Goal: Information Seeking & Learning: Learn about a topic

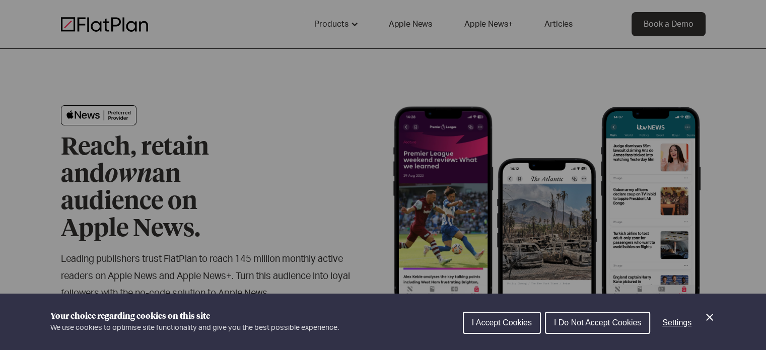
scroll to position [252, 0]
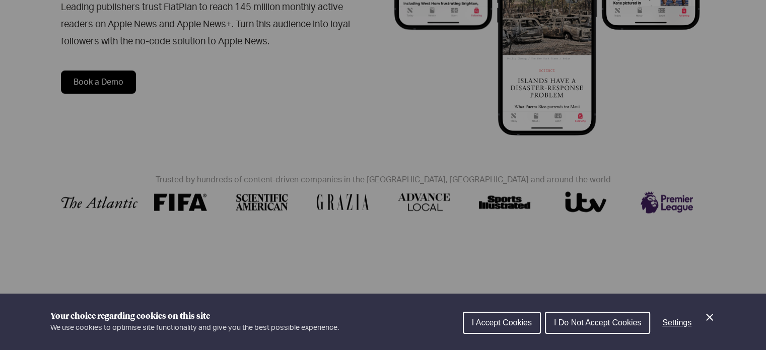
click at [476, 324] on span "I Accept Cookies" at bounding box center [502, 322] width 60 height 9
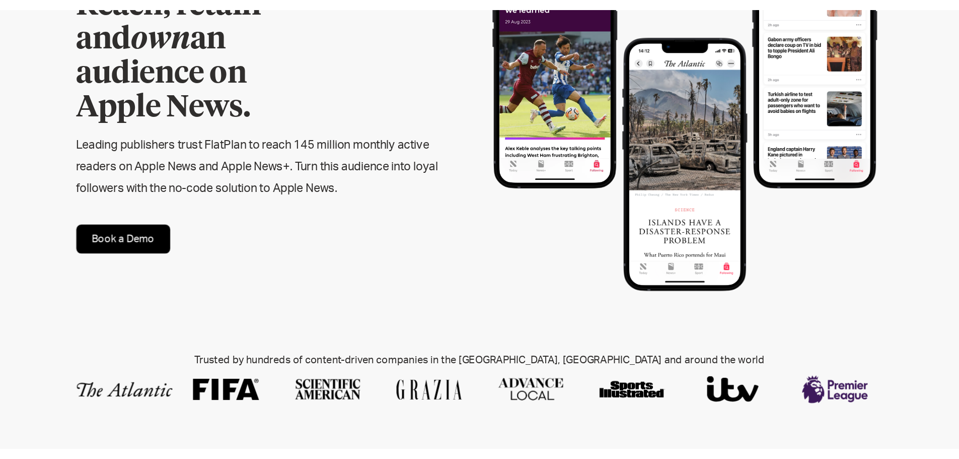
scroll to position [0, 0]
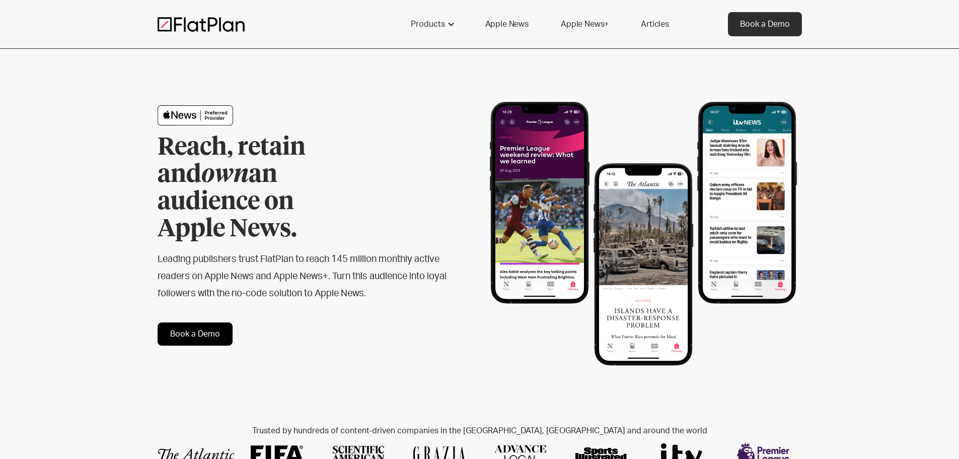
click at [659, 21] on link "Articles" at bounding box center [655, 24] width 52 height 24
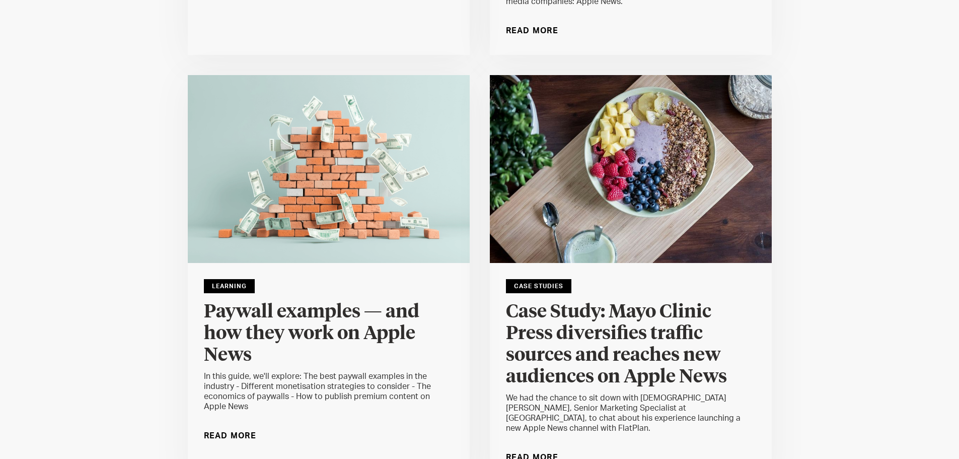
scroll to position [504, 0]
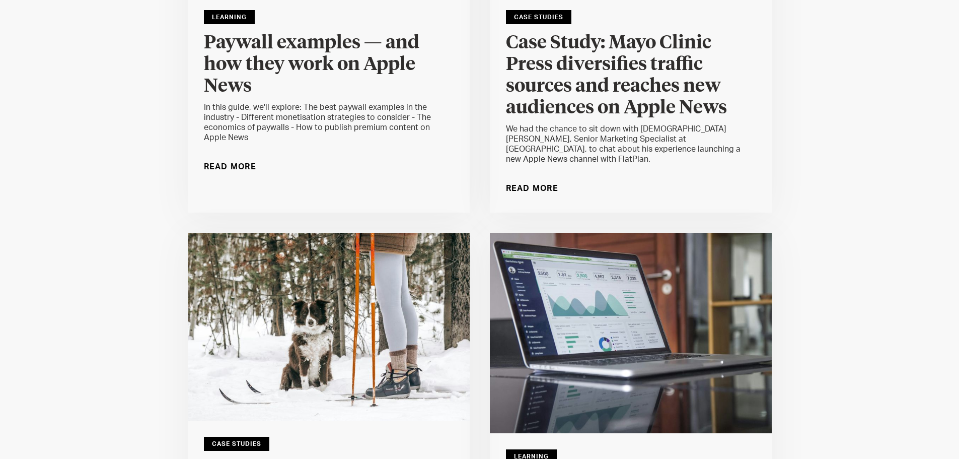
scroll to position [906, 0]
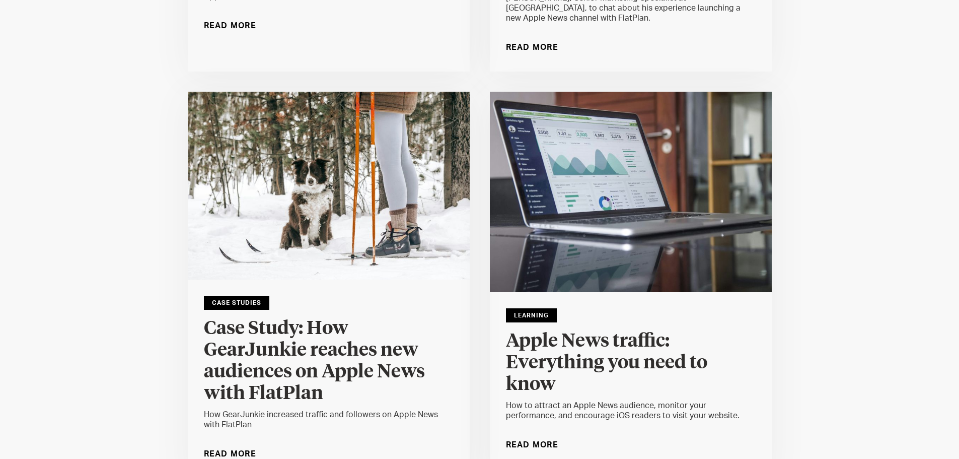
click at [235, 296] on div "Case Studies" at bounding box center [236, 303] width 65 height 14
click at [239, 296] on div "Case Studies" at bounding box center [236, 303] width 65 height 14
click at [275, 352] on h4 "Case Study: How GearJunkie reaches new audiences on Apple News with FlatPlan" at bounding box center [329, 361] width 250 height 87
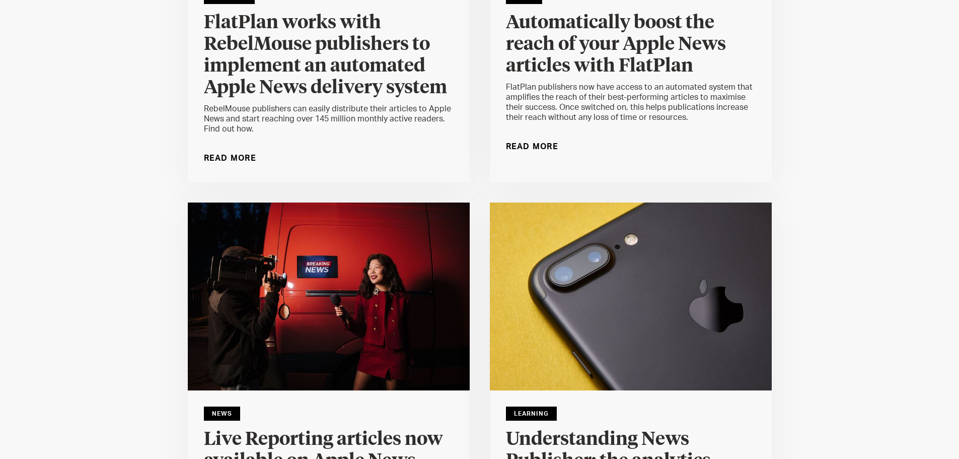
scroll to position [5288, 0]
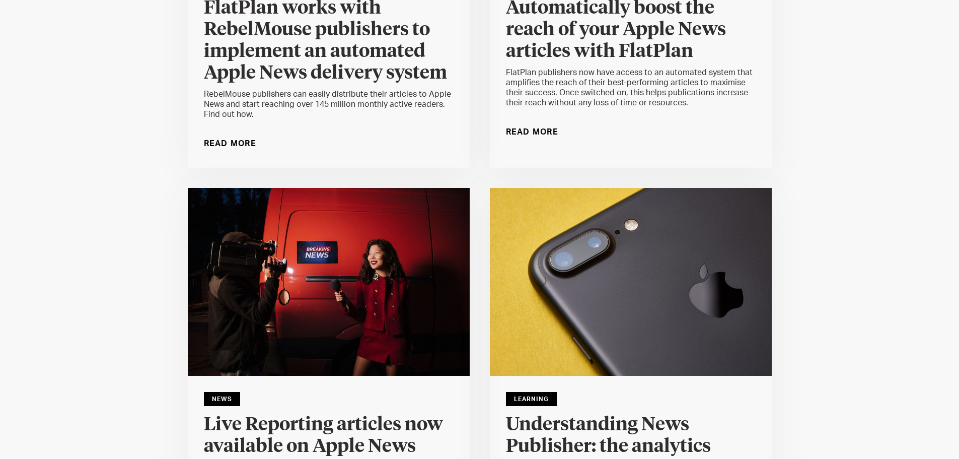
click at [321, 65] on h4 "FlatPlan works with RebelMouse publishers to implement an automated Apple News …" at bounding box center [329, 40] width 250 height 87
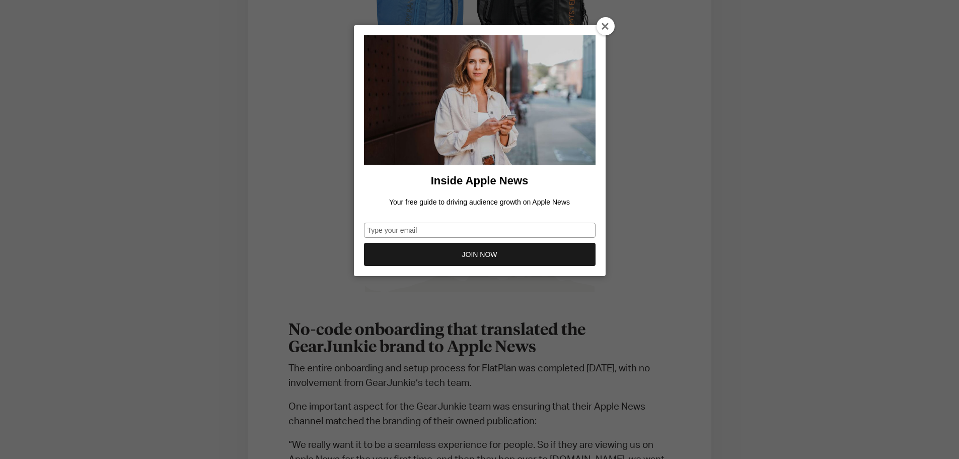
scroll to position [1108, 0]
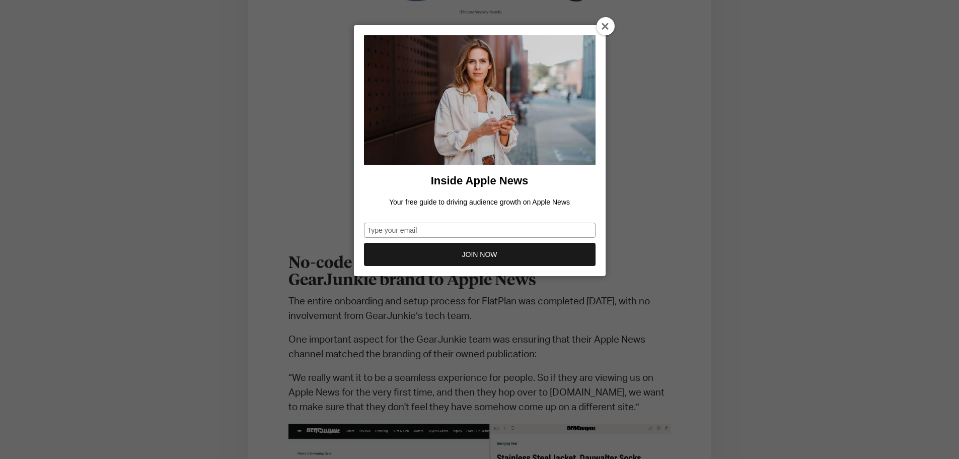
click at [603, 26] on icon at bounding box center [606, 27] width 8 height 8
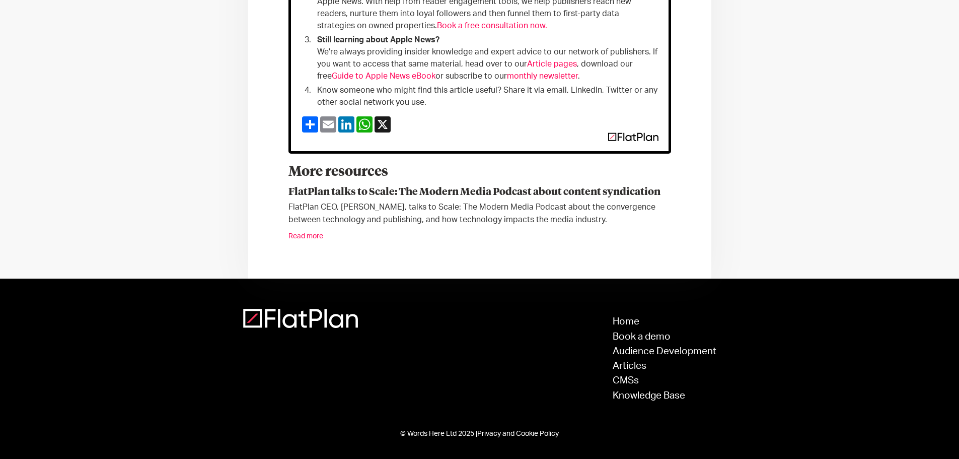
scroll to position [2412, 0]
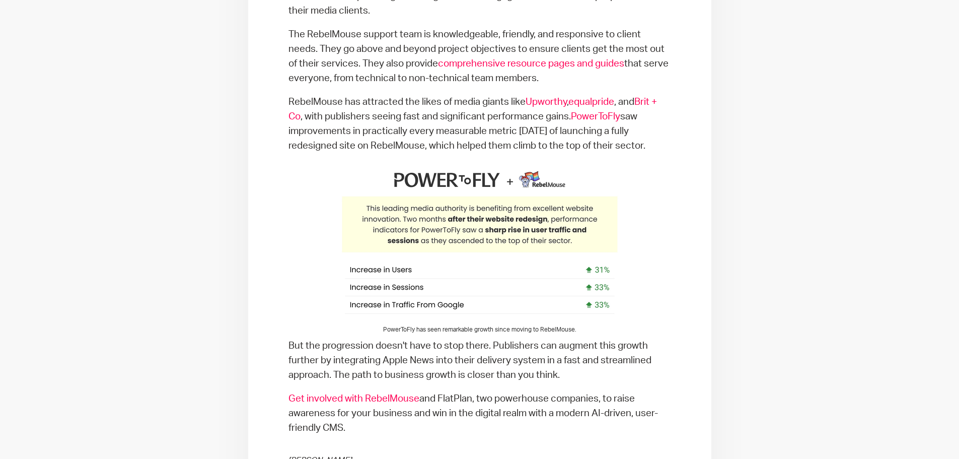
scroll to position [3878, 0]
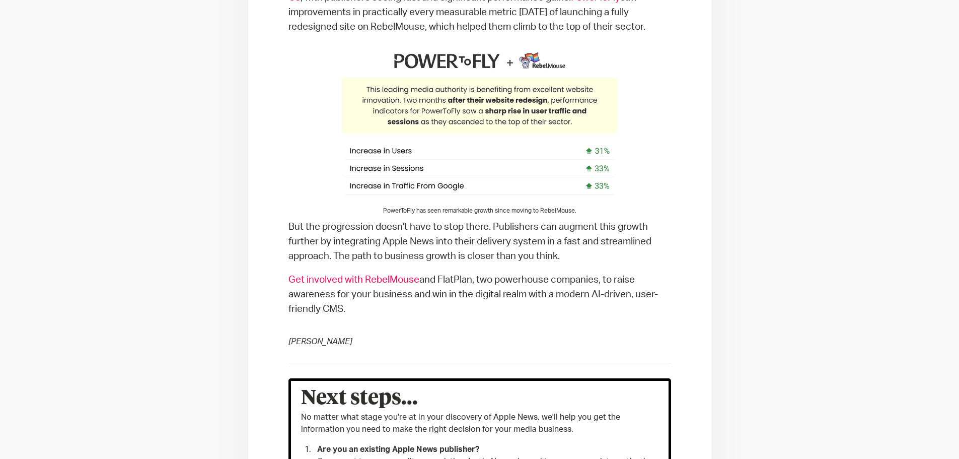
drag, startPoint x: 700, startPoint y: 265, endPoint x: 697, endPoint y: 273, distance: 8.4
